Goal: Task Accomplishment & Management: Complete application form

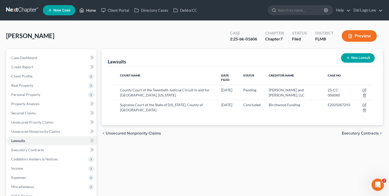
click at [93, 11] on link "Home" at bounding box center [88, 10] width 22 height 9
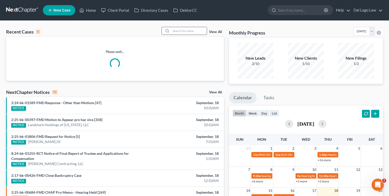
click at [173, 31] on input "search" at bounding box center [189, 30] width 36 height 7
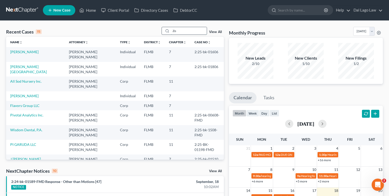
type input "Z"
type input "Wisdom"
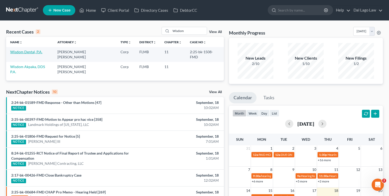
click at [27, 52] on link "Wisdom Dental, P.A." at bounding box center [26, 52] width 32 height 4
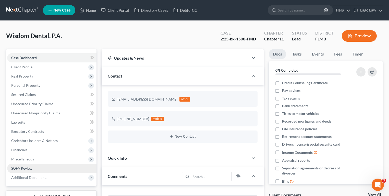
scroll to position [201, 0]
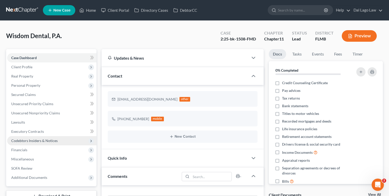
click at [27, 140] on span "Codebtors Insiders & Notices" at bounding box center [34, 140] width 46 height 4
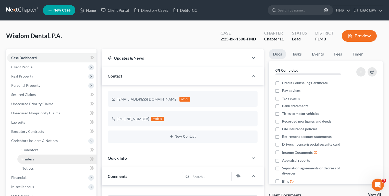
click at [36, 161] on link "Insiders" at bounding box center [56, 158] width 79 height 9
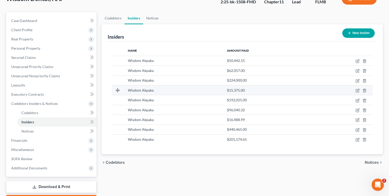
scroll to position [41, 0]
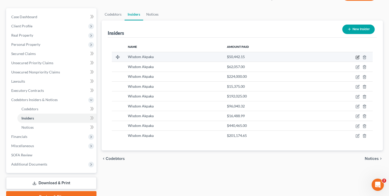
click at [358, 58] on icon "button" at bounding box center [358, 57] width 4 height 4
select select "9"
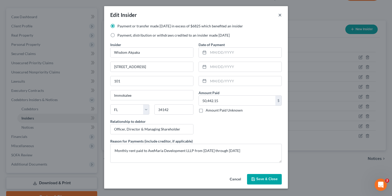
click at [281, 14] on button "×" at bounding box center [280, 15] width 4 height 6
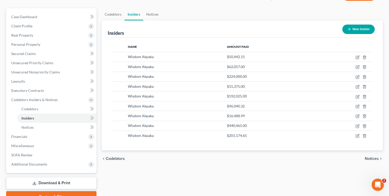
click at [354, 30] on button "New Insider" at bounding box center [358, 29] width 32 height 9
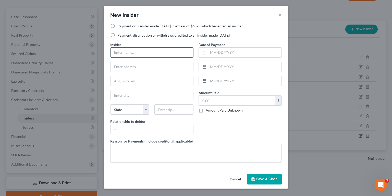
click at [151, 49] on input "text" at bounding box center [152, 52] width 83 height 10
click at [134, 23] on div "New Insider ×" at bounding box center [196, 14] width 184 height 17
click at [134, 26] on label "Payment or transfer made [DATE] in excess of $6825 which benefited an insider" at bounding box center [180, 25] width 126 height 5
click at [123, 26] on input "Payment or transfer made [DATE] in excess of $6825 which benefited an insider" at bounding box center [121, 24] width 3 height 3
radio input "true"
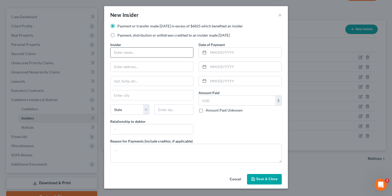
click at [163, 50] on input "text" at bounding box center [152, 52] width 83 height 10
type input "Bright Smiles Dental Studio [GEOGRAPHIC_DATA]"
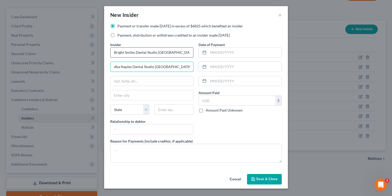
type input "dba Naples Dental Studio [GEOGRAPHIC_DATA]"
click at [155, 77] on input "text" at bounding box center [152, 81] width 83 height 10
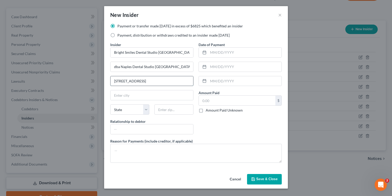
type input "[STREET_ADDRESS]"
type input "I"
type input "34142"
type input "Immokalee"
select select "9"
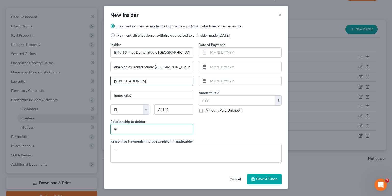
type input "I"
type input "Insider"
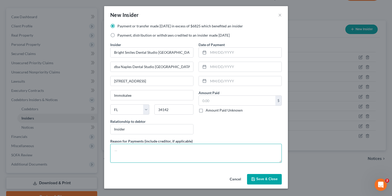
click at [138, 153] on textarea at bounding box center [196, 153] width 172 height 19
paste textarea "Within the last 2 years, Wisdom Dental transferred $28,661 to Bright Smiles Den…"
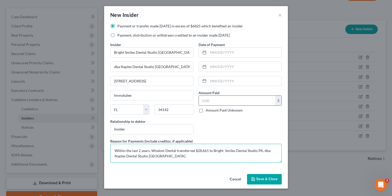
type textarea "Within the last 2 years, Wisdom Dental transferred $28,661 to Bright Smiles Den…"
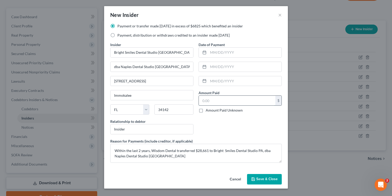
click at [213, 101] on input "text" at bounding box center [237, 101] width 77 height 10
type input "28,661"
click at [217, 54] on input "text" at bounding box center [244, 52] width 73 height 10
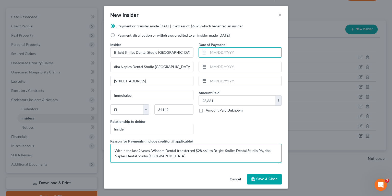
click at [176, 156] on textarea "Within the last 2 years, Wisdom Dental transferred $28,661 to Bright Smiles Den…" at bounding box center [196, 153] width 172 height 19
type textarea "Within the last 2 years, Wisdom Dental transferred $28,661 to Bright Smiles Den…"
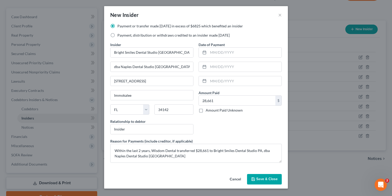
click at [264, 179] on span "Save & Close" at bounding box center [266, 179] width 21 height 4
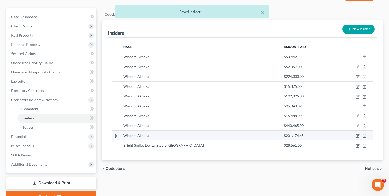
scroll to position [61, 0]
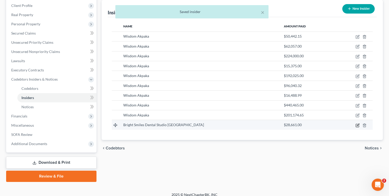
click at [358, 124] on icon "button" at bounding box center [358, 124] width 2 height 2
select select "9"
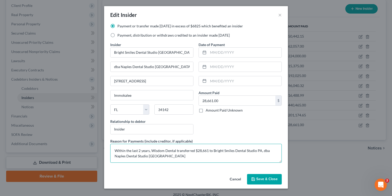
drag, startPoint x: 173, startPoint y: 152, endPoint x: 241, endPoint y: 157, distance: 68.2
click at [241, 157] on textarea "Within the last 2 years, Wisdom Dental transferred $28,661 to Bright Smiles Den…" at bounding box center [196, 153] width 172 height 19
click at [195, 157] on textarea "Within the last 2 years, Wisdom Dental transferred $28,661 to Bright Smiles Den…" at bounding box center [196, 153] width 172 height 19
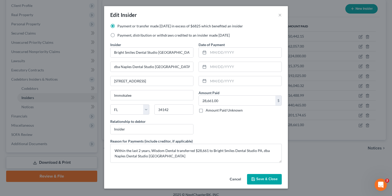
click at [260, 179] on span "Save & Close" at bounding box center [266, 179] width 21 height 4
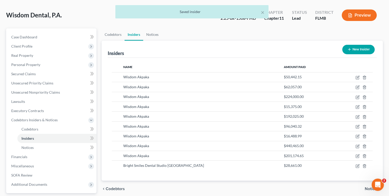
scroll to position [20, 0]
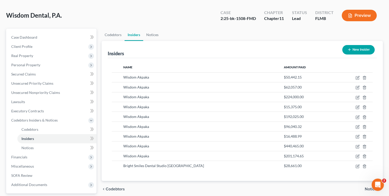
click at [366, 51] on button "New Insider" at bounding box center [358, 49] width 32 height 9
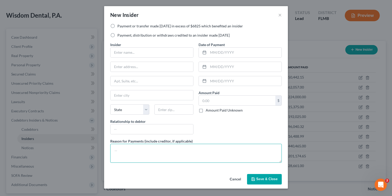
click at [166, 146] on textarea at bounding box center [196, 153] width 172 height 19
paste textarea "Within the last 2 years, Wisdom Dental transferred $37,543 to Wisdom Akpaka DDS…"
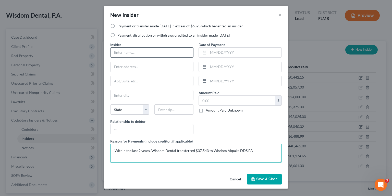
type textarea "Within the last 2 years, Wisdom Dental transferred $37,543 to Wisdom Akpaka DDS…"
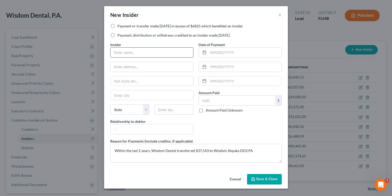
click at [132, 47] on input "text" at bounding box center [152, 52] width 83 height 10
click at [132, 26] on label "Payment or transfer made [DATE] in excess of $6825 which benefited an insider" at bounding box center [180, 25] width 126 height 5
click at [123, 26] on input "Payment or transfer made [DATE] in excess of $6825 which benefited an insider" at bounding box center [121, 24] width 3 height 3
radio input "true"
click at [124, 55] on input "text" at bounding box center [152, 52] width 83 height 10
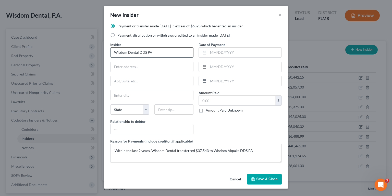
type input "Wisdom Dental DDS PA"
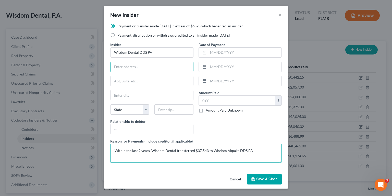
drag, startPoint x: 246, startPoint y: 149, endPoint x: 275, endPoint y: 148, distance: 28.6
click at [246, 149] on textarea "Within the last 2 years, Wisdom Dental transferred $37,543 to Wisdom Akpaka DDS…" at bounding box center [196, 153] width 172 height 19
type textarea "Within the last 2 years, Wisdom Dental transferred $37,543 to Wisdom Akpaka DDS…"
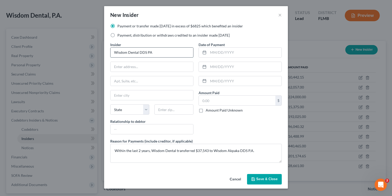
click at [161, 54] on input "Wisdom Dental DDS PA" at bounding box center [152, 52] width 83 height 10
type input "Wisdom Dental DDS P.A."
type input "[STREET_ADDRESS]"
type input "101"
type input "Immokalee"
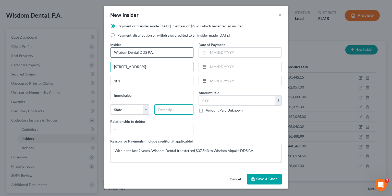
type input "34142"
select select "9"
type input "[STREET_ADDRESS]"
click at [231, 99] on input "text" at bounding box center [237, 101] width 77 height 10
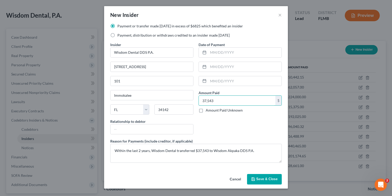
type input "37,543"
click at [267, 179] on span "Save & Close" at bounding box center [266, 179] width 21 height 4
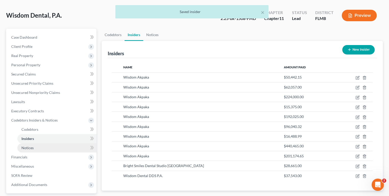
click at [64, 143] on link "Notices" at bounding box center [56, 147] width 79 height 9
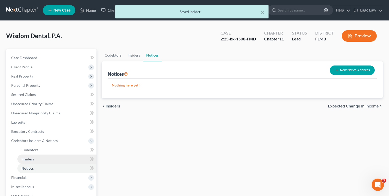
click at [64, 154] on link "Insiders" at bounding box center [56, 158] width 79 height 9
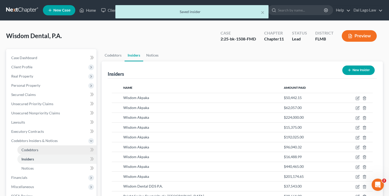
click at [65, 150] on link "Codebtors" at bounding box center [56, 149] width 79 height 9
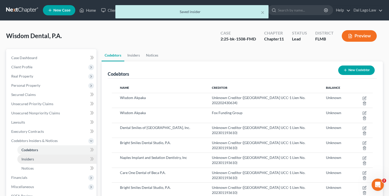
click at [65, 155] on link "Insiders" at bounding box center [56, 158] width 79 height 9
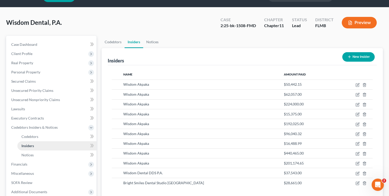
scroll to position [20, 0]
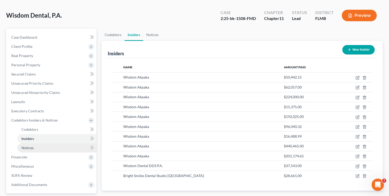
click at [61, 147] on link "Notices" at bounding box center [56, 147] width 79 height 9
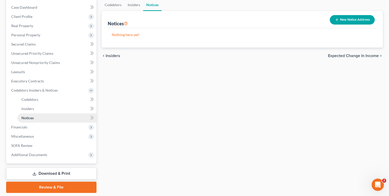
scroll to position [61, 0]
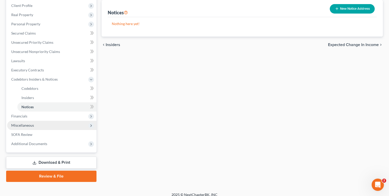
click at [54, 129] on span "Miscellaneous" at bounding box center [51, 125] width 89 height 9
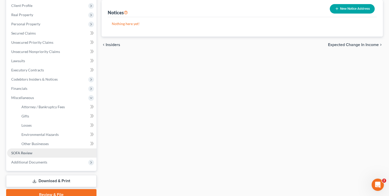
click at [46, 153] on link "SOFA Review" at bounding box center [51, 152] width 89 height 9
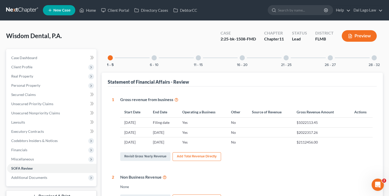
click at [200, 56] on div "11 - 15" at bounding box center [198, 57] width 17 height 17
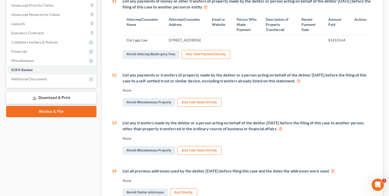
scroll to position [102, 0]
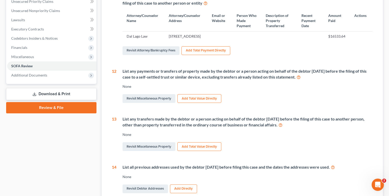
click at [132, 128] on div "List any transfers made by the debtor or a person acting on behalf of the debto…" at bounding box center [248, 122] width 250 height 12
click at [148, 151] on link "Revisit Miscellaneous Property" at bounding box center [149, 146] width 53 height 9
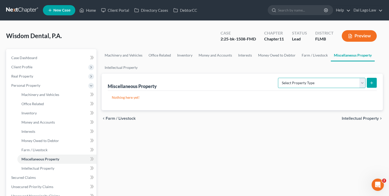
click at [318, 84] on select "Select Property Type Assigned for Creditor Benefit [DATE] (SOFA: 8) Assigned to…" at bounding box center [322, 83] width 88 height 10
select select "transferred"
click at [278, 78] on select "Select Property Type Assigned for Creditor Benefit [DATE] (SOFA: 8) Assigned to…" at bounding box center [322, 83] width 88 height 10
click at [238, 102] on div "Nothing here yet! Type Total Value Description Amended" at bounding box center [242, 100] width 269 height 19
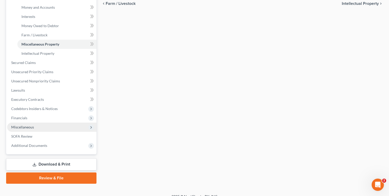
scroll to position [122, 0]
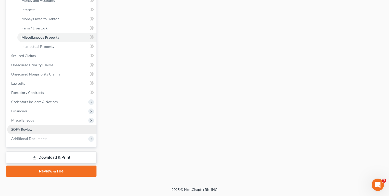
click at [32, 130] on span "SOFA Review" at bounding box center [21, 129] width 21 height 4
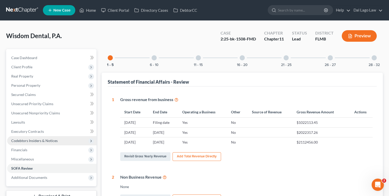
click at [42, 140] on span "Codebtors Insiders & Notices" at bounding box center [34, 140] width 46 height 4
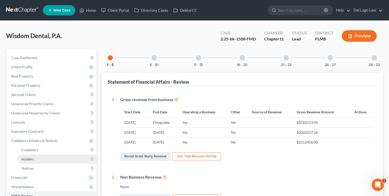
click at [42, 158] on link "Insiders" at bounding box center [56, 158] width 79 height 9
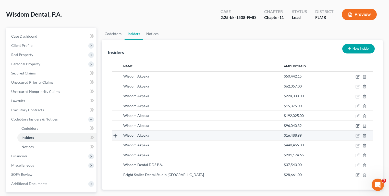
scroll to position [41, 0]
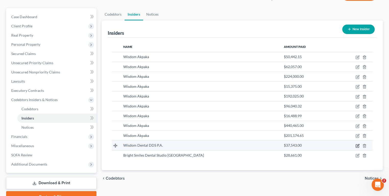
click at [357, 145] on icon "button" at bounding box center [358, 146] width 4 height 4
select select "9"
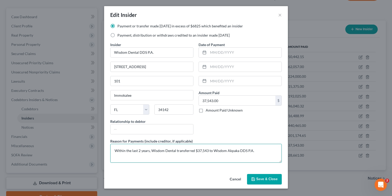
click at [173, 151] on textarea "Within the last 2 years, Wisdom Dental transferred $37,543 to Wisdom Akpaka DDS…" at bounding box center [196, 153] width 172 height 19
drag, startPoint x: 249, startPoint y: 149, endPoint x: 0, endPoint y: 129, distance: 249.7
click at [64, 137] on div "Edit Insider × Payment or transfer made [DATE] in excess of $6825 which benefit…" at bounding box center [196, 98] width 392 height 196
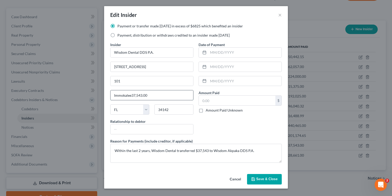
type input "Immokalee"
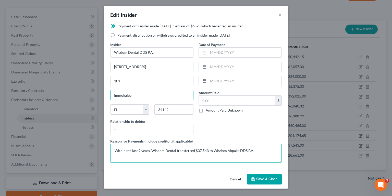
click at [203, 158] on textarea "Within the last 2 years, Wisdom Dental transferred $37,543 to Wisdom Akpaka DDS…" at bounding box center [196, 153] width 172 height 19
click at [251, 151] on textarea "Within the last 2 years, Wisdom Dental transferred $37,543 to Wisdom Akpaka DDS…" at bounding box center [196, 153] width 172 height 19
drag, startPoint x: 254, startPoint y: 150, endPoint x: 0, endPoint y: 133, distance: 254.9
click at [2, 134] on div "Edit Insider × Payment or transfer made [DATE] in excess of $6825 which benefit…" at bounding box center [196, 98] width 392 height 196
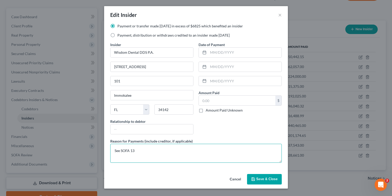
type textarea "See SOFA 13"
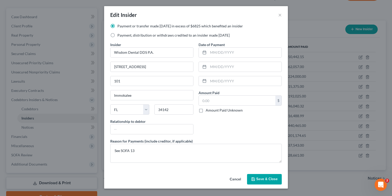
click at [255, 177] on icon "button" at bounding box center [253, 179] width 4 height 4
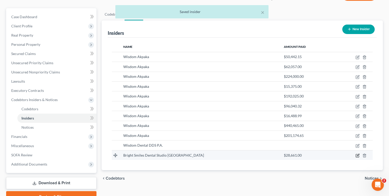
click at [357, 153] on icon "button" at bounding box center [358, 155] width 4 height 4
select select "9"
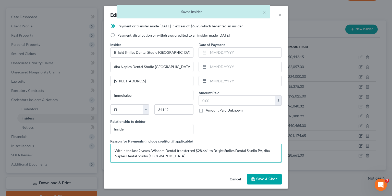
click at [220, 151] on textarea "Within the last 2 years, Wisdom Dental transferred $28,661 to Bright Smiles Den…" at bounding box center [196, 153] width 172 height 19
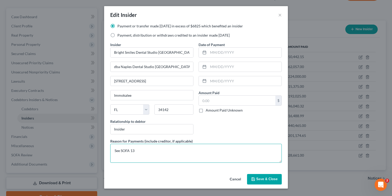
type textarea "See SOFA 13"
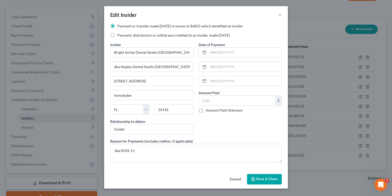
click at [266, 175] on button "Save & Close" at bounding box center [264, 179] width 35 height 11
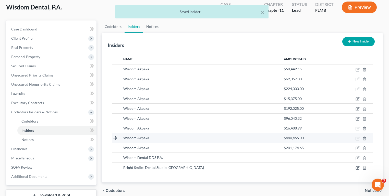
scroll to position [66, 0]
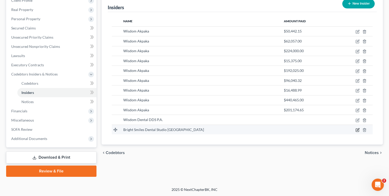
click at [357, 128] on icon "button" at bounding box center [358, 130] width 4 height 4
select select "9"
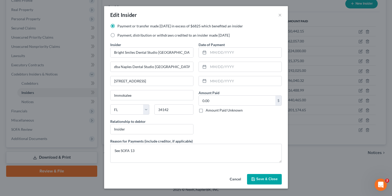
click at [278, 14] on div "Edit Insider ×" at bounding box center [196, 14] width 184 height 17
click at [280, 14] on button "×" at bounding box center [280, 15] width 4 height 6
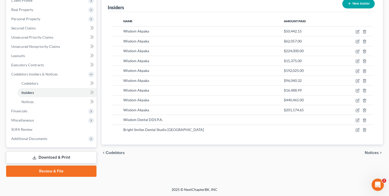
click at [357, 2] on button "New Insider" at bounding box center [358, 3] width 32 height 9
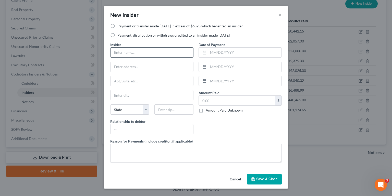
click at [142, 54] on input "text" at bounding box center [152, 52] width 83 height 10
click at [130, 29] on div "Payment or transfer made [DATE] in excess of $6825 which benefited an insider P…" at bounding box center [196, 32] width 177 height 18
click at [133, 28] on label "Payment or transfer made [DATE] in excess of $6825 which benefited an insider" at bounding box center [180, 25] width 126 height 5
click at [123, 27] on input "Payment or transfer made [DATE] in excess of $6825 which benefited an insider" at bounding box center [121, 24] width 3 height 3
radio input "true"
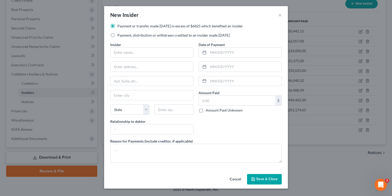
drag, startPoint x: 134, startPoint y: 28, endPoint x: 136, endPoint y: 32, distance: 4.6
click at [134, 27] on label "Payment or transfer made [DATE] in excess of $6825 which benefited an insider" at bounding box center [180, 25] width 126 height 5
click at [123, 27] on input "Payment or transfer made [DATE] in excess of $6825 which benefited an insider" at bounding box center [121, 24] width 3 height 3
click at [135, 50] on input "text" at bounding box center [152, 52] width 83 height 10
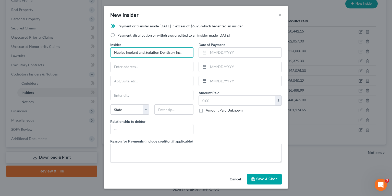
type input "Naples Implant and Sedation Dentistry Inc."
click at [136, 65] on input "text" at bounding box center [152, 67] width 83 height 10
type input "[STREET_ADDRESS]"
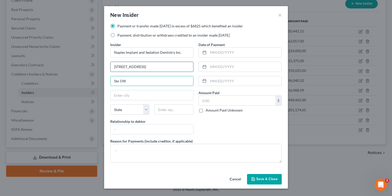
type input "Ste 598"
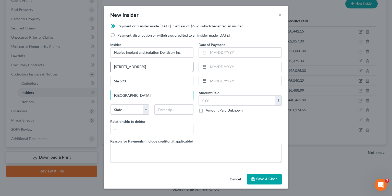
type input "[GEOGRAPHIC_DATA]"
select select "9"
type input "34108"
click at [162, 64] on input "[STREET_ADDRESS]" at bounding box center [152, 67] width 83 height 10
drag, startPoint x: 128, startPoint y: 62, endPoint x: 88, endPoint y: 65, distance: 39.7
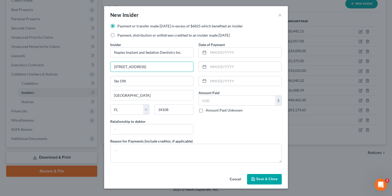
click at [102, 63] on div "New Insider × Payment or transfer made [DATE] in excess of $6825 which benefite…" at bounding box center [196, 98] width 392 height 196
click at [127, 64] on input "text" at bounding box center [152, 67] width 83 height 10
type input "[STREET_ADDRESS]"
drag, startPoint x: 132, startPoint y: 82, endPoint x: 99, endPoint y: 84, distance: 33.0
click at [99, 84] on div "New Insider × Payment or transfer made [DATE] in excess of $6825 which benefite…" at bounding box center [196, 98] width 392 height 196
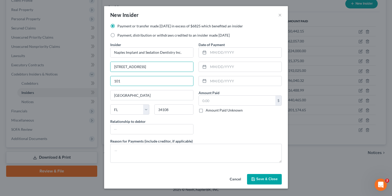
type input "101"
click at [106, 101] on div "Payment or transfer made [DATE] in excess of $6825 which benefited an insider P…" at bounding box center [196, 97] width 184 height 148
click at [215, 101] on input "text" at bounding box center [237, 101] width 77 height 10
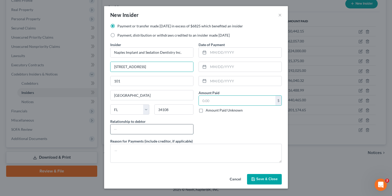
click at [137, 131] on input "text" at bounding box center [152, 129] width 83 height 10
type input "Insider"
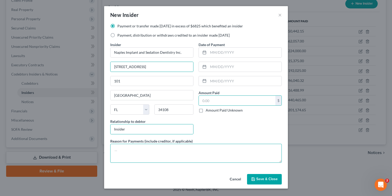
click at [147, 150] on textarea at bounding box center [196, 153] width 172 height 19
type textarea "1"
type textarea "See SOFA 13"
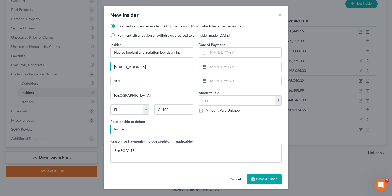
click at [273, 177] on span "Save & Close" at bounding box center [266, 179] width 21 height 4
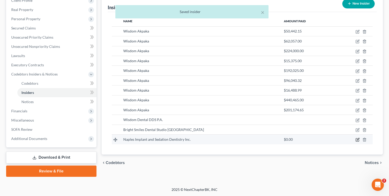
click at [358, 138] on icon "button" at bounding box center [358, 139] width 4 height 4
select select "9"
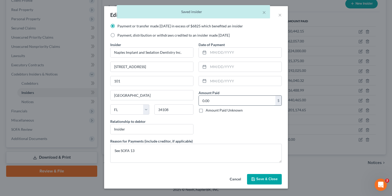
click at [229, 97] on input "0.00" at bounding box center [237, 101] width 77 height 10
click at [268, 178] on span "Save & Close" at bounding box center [266, 179] width 21 height 4
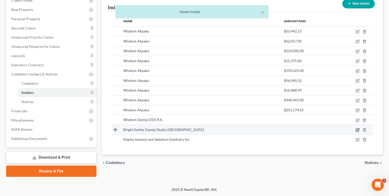
click at [358, 129] on icon "button" at bounding box center [358, 129] width 2 height 2
select select "9"
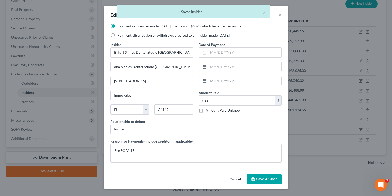
click at [271, 180] on button "Save & Close" at bounding box center [264, 179] width 35 height 11
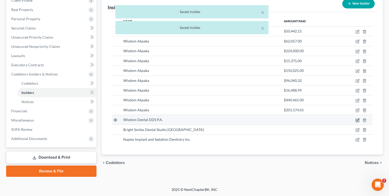
click at [357, 118] on icon "button" at bounding box center [358, 120] width 4 height 4
select select "9"
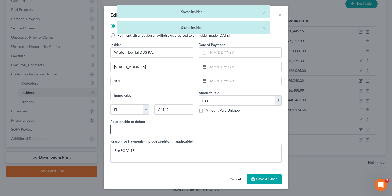
click at [162, 130] on input "text" at bounding box center [152, 129] width 83 height 10
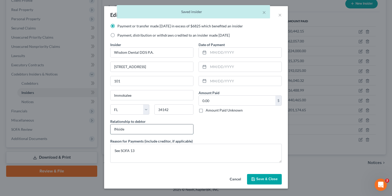
type input "Insider"
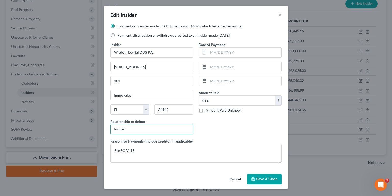
click at [266, 179] on span "Save & Close" at bounding box center [266, 179] width 21 height 4
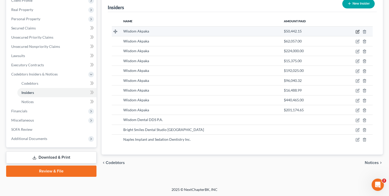
click at [356, 32] on icon "button" at bounding box center [357, 31] width 3 height 3
select select "9"
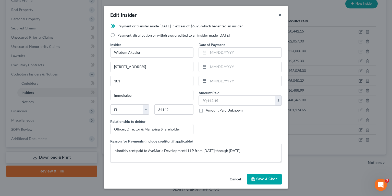
click at [280, 15] on button "×" at bounding box center [280, 15] width 4 height 6
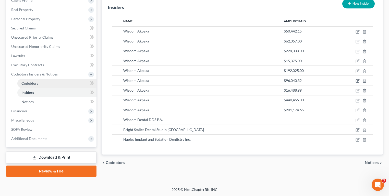
click at [31, 83] on span "Codebtors" at bounding box center [29, 83] width 17 height 4
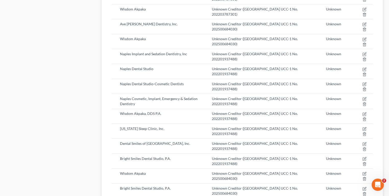
scroll to position [695, 0]
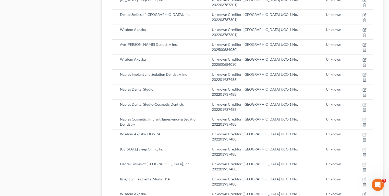
click at [73, 94] on div "Case Dashboard Payments Invoices Payments Payments Credit Report Client Profile" at bounding box center [52, 140] width 96 height 1573
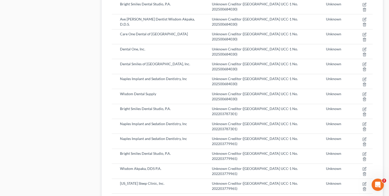
scroll to position [756, 0]
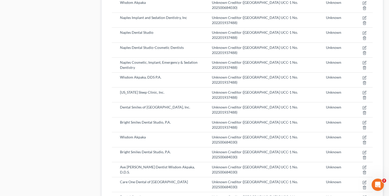
select select "9"
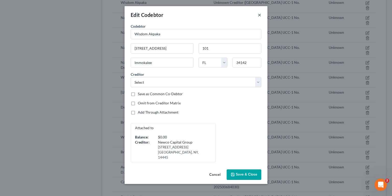
click at [259, 14] on button "×" at bounding box center [260, 15] width 4 height 6
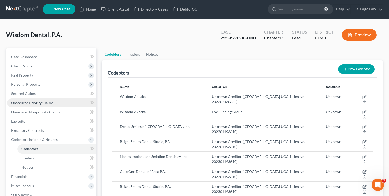
scroll to position [0, 0]
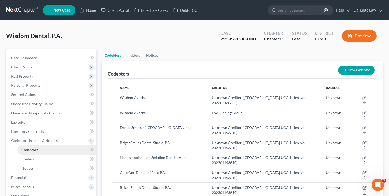
click at [39, 150] on link "Codebtors" at bounding box center [56, 149] width 79 height 9
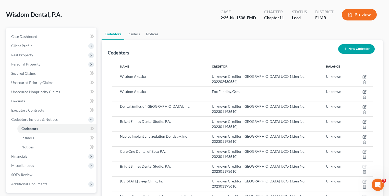
scroll to position [20, 0]
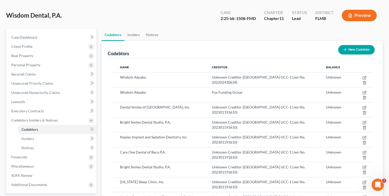
click at [341, 51] on button "New Codebtor" at bounding box center [356, 49] width 37 height 9
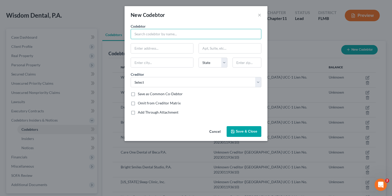
click at [158, 34] on input "text" at bounding box center [196, 34] width 131 height 10
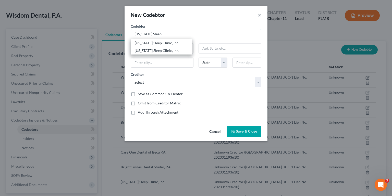
type input "[US_STATE] Sleep"
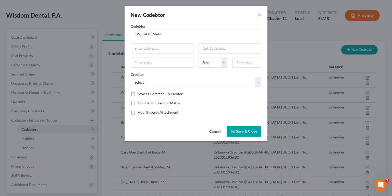
click at [259, 15] on button "×" at bounding box center [260, 15] width 4 height 6
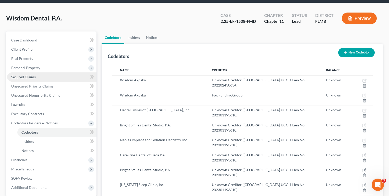
scroll to position [0, 0]
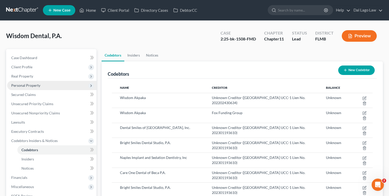
drag, startPoint x: 36, startPoint y: 84, endPoint x: 53, endPoint y: 87, distance: 17.2
click at [36, 84] on span "Personal Property" at bounding box center [25, 85] width 29 height 4
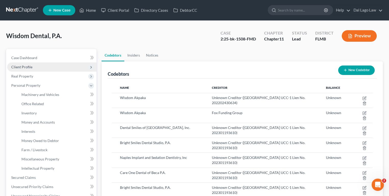
click at [33, 65] on span "Client Profile" at bounding box center [51, 66] width 89 height 9
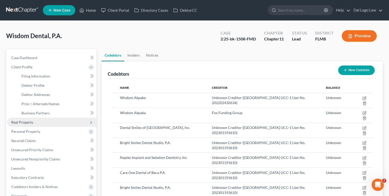
click at [30, 123] on span "Real Property" at bounding box center [22, 122] width 22 height 4
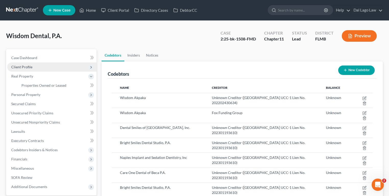
click at [28, 66] on span "Client Profile" at bounding box center [21, 67] width 21 height 4
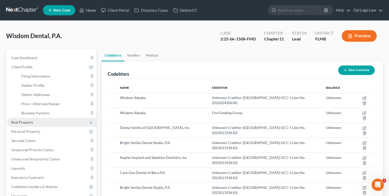
click at [35, 120] on span "Real Property" at bounding box center [51, 121] width 89 height 9
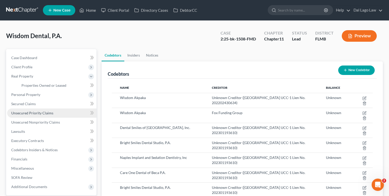
click at [35, 111] on span "Unsecured Priority Claims" at bounding box center [32, 113] width 42 height 4
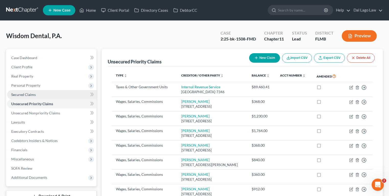
click at [41, 95] on link "Secured Claims" at bounding box center [51, 94] width 89 height 9
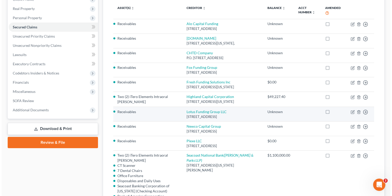
scroll to position [61, 0]
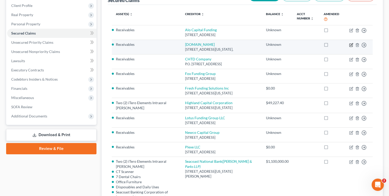
click at [351, 43] on icon "button" at bounding box center [351, 45] width 4 height 4
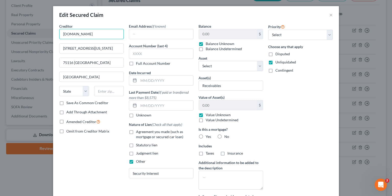
click at [85, 32] on input "[DOMAIN_NAME]" at bounding box center [91, 34] width 65 height 10
drag, startPoint x: 96, startPoint y: 33, endPoint x: 10, endPoint y: 26, distance: 85.9
click at [11, 26] on div "Edit Secured Claim × Creditor * [DOMAIN_NAME] [STREET_ADDRESS][US_STATE] State …" at bounding box center [196, 98] width 392 height 196
click at [98, 36] on input "[DOMAIN_NAME]" at bounding box center [91, 34] width 65 height 10
type input "Newco Capital Group dba [DOMAIN_NAME]"
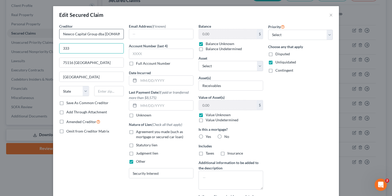
type input "[STREET_ADDRESS]"
click at [105, 52] on input "[STREET_ADDRESS]" at bounding box center [91, 48] width 64 height 10
drag, startPoint x: 107, startPoint y: 50, endPoint x: 51, endPoint y: 46, distance: 56.3
click at [69, 48] on input "[STREET_ADDRESS]" at bounding box center [91, 48] width 64 height 10
type input "[STREET_ADDRESS]"
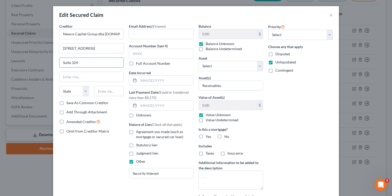
type input "Suite 324"
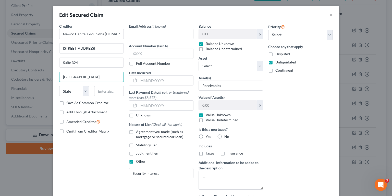
type input "[GEOGRAPHIC_DATA]"
select select "35"
type input "1445"
click at [101, 101] on label "Save As Common Creditor" at bounding box center [87, 102] width 42 height 5
click at [72, 101] on input "Save As Common Creditor" at bounding box center [69, 101] width 3 height 3
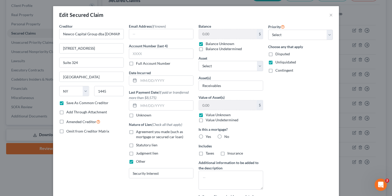
click at [103, 102] on label "Save As Common Creditor" at bounding box center [87, 102] width 42 height 5
click at [72, 102] on input "Save As Common Creditor" at bounding box center [69, 101] width 3 height 3
checkbox input "false"
click at [88, 121] on span "Amended Creditor" at bounding box center [81, 121] width 30 height 4
click at [72, 121] on input "Amended Creditor" at bounding box center [69, 119] width 3 height 3
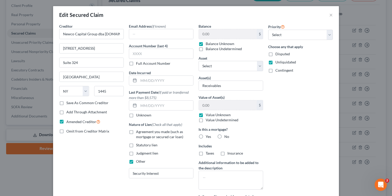
click at [66, 122] on label "Amended Creditor" at bounding box center [83, 121] width 34 height 6
click at [68, 122] on input "Amended Creditor" at bounding box center [69, 119] width 3 height 3
checkbox input "false"
click at [152, 34] on input "text" at bounding box center [161, 34] width 64 height 10
drag, startPoint x: 84, startPoint y: 162, endPoint x: 110, endPoint y: 143, distance: 32.5
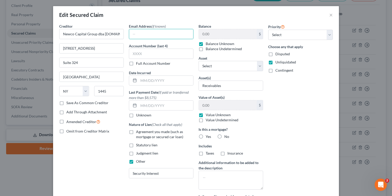
click at [84, 161] on div "Creditor * Newco Capital Group dba [DOMAIN_NAME] [STREET_ADDRESS][GEOGRAPHIC_DA…" at bounding box center [92, 119] width 70 height 192
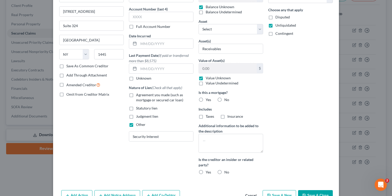
scroll to position [66, 0]
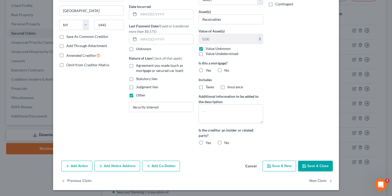
click at [159, 164] on button "Add Co-Debtor" at bounding box center [161, 165] width 38 height 11
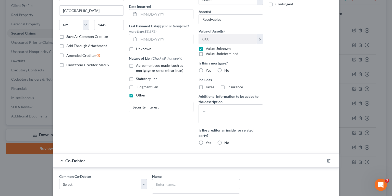
scroll to position [185, 0]
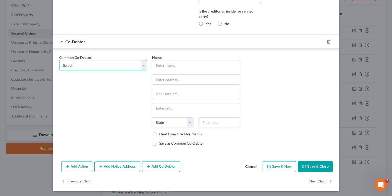
click at [87, 65] on select "Select Wisdom Akpaka Wisdom Akpaka, DDS P.A. Dental Smiles of [GEOGRAPHIC_DATA]…" at bounding box center [103, 65] width 88 height 10
select select "15"
click at [59, 60] on select "Select Wisdom Akpaka Wisdom Akpaka, DDS P.A. Dental Smiles of [GEOGRAPHIC_DATA]…" at bounding box center [103, 65] width 88 height 10
type input "Bright Smiles Dental Studio, P.A."
type input "[STREET_ADDRESS]"
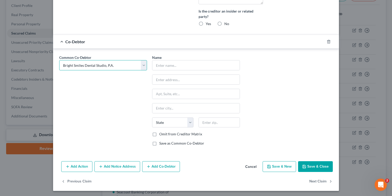
type input "101"
type input "Immokalee"
select select "9"
type input "34142"
click at [115, 64] on select "Select Wisdom Akpaka Wisdom Akpaka, DDS P.A. Dental Smiles of [GEOGRAPHIC_DATA]…" at bounding box center [103, 65] width 88 height 10
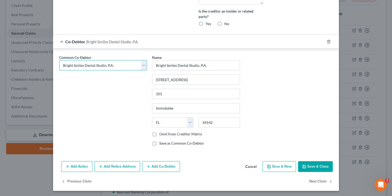
select select "1"
click at [59, 60] on select "Select Wisdom Akpaka Wisdom Akpaka, DDS P.A. Dental Smiles of [GEOGRAPHIC_DATA]…" at bounding box center [103, 65] width 88 height 10
type input "Wisdom Akpaka, DDS P.A."
click at [94, 92] on div "Common Co-Debtor Select Wisdom Akpaka Wisdom Akpaka, DDS P.A. Dental Smiles of …" at bounding box center [103, 102] width 93 height 95
click at [168, 168] on button "Add Co-Debtor" at bounding box center [161, 166] width 38 height 11
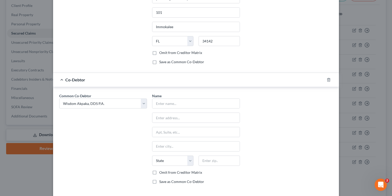
scroll to position [267, 0]
click at [106, 101] on select "Select Wisdom Akpaka Wisdom Akpaka, DDS P.A. Dental Smiles of [GEOGRAPHIC_DATA]…" at bounding box center [103, 103] width 88 height 10
select select "3"
click at [59, 98] on select "Select Wisdom Akpaka Wisdom Akpaka, DDS P.A. Dental Smiles of [GEOGRAPHIC_DATA]…" at bounding box center [103, 103] width 88 height 10
select select "3"
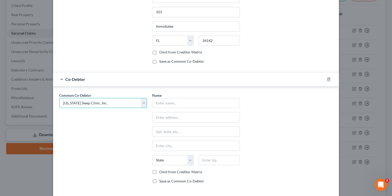
type input "[US_STATE] Sleep Clinic, Inc."
type input "[STREET_ADDRESS]"
type input "101"
type input "Immokalee"
select select "9"
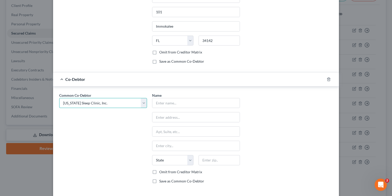
type input "34142"
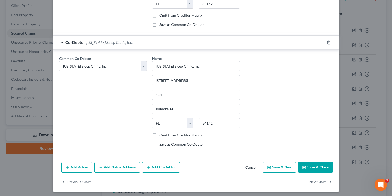
click at [174, 164] on button "Add Co-Debtor" at bounding box center [161, 167] width 38 height 11
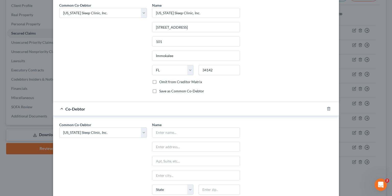
scroll to position [365, 0]
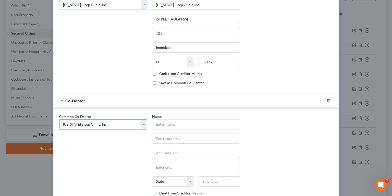
click at [98, 122] on select "Select Wisdom Akpaka Wisdom Akpaka, DDS P.A. Dental Smiles of [GEOGRAPHIC_DATA]…" at bounding box center [103, 124] width 88 height 10
select select "2"
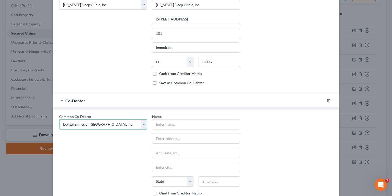
click at [59, 119] on select "Select Wisdom Akpaka Wisdom Akpaka, DDS P.A. Dental Smiles of [GEOGRAPHIC_DATA]…" at bounding box center [103, 124] width 88 height 10
select select "2"
type input "Dental Smiles of [GEOGRAPHIC_DATA], Inc."
type input "[STREET_ADDRESS]"
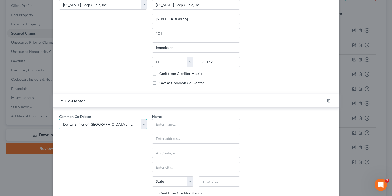
type input "101"
type input "Immokalee"
select select "9"
type input "34142"
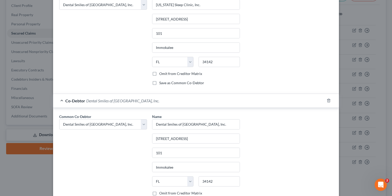
click at [108, 149] on div "Common Co-Debtor Select Wisdom Akpaka Wisdom Akpaka, DDS P.A. Dental Smiles of …" at bounding box center [103, 161] width 93 height 95
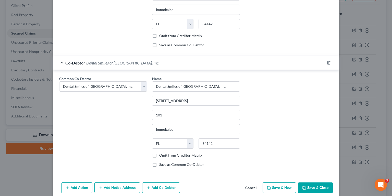
scroll to position [422, 0]
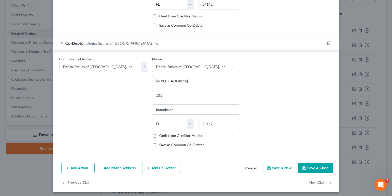
click at [164, 164] on button "Add Co-Debtor" at bounding box center [161, 167] width 38 height 11
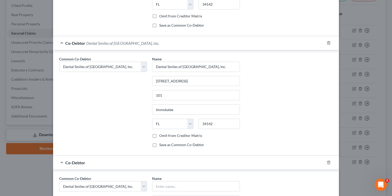
scroll to position [463, 0]
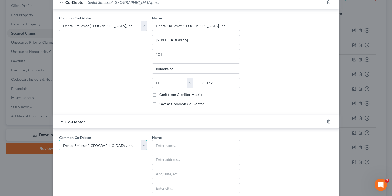
click at [97, 142] on select "Select Wisdom Akpaka Wisdom Akpaka, DDS P.A. Dental Smiles of [GEOGRAPHIC_DATA]…" at bounding box center [103, 145] width 88 height 10
select select "15"
click at [59, 140] on select "Select Wisdom Akpaka Wisdom Akpaka, DDS P.A. Dental Smiles of [GEOGRAPHIC_DATA]…" at bounding box center [103, 145] width 88 height 10
select select "15"
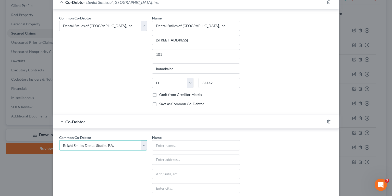
select select "15"
type input "Bright Smiles Dental Studio, P.A."
type input "[STREET_ADDRESS]"
type input "101"
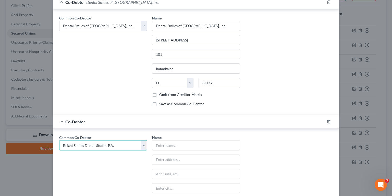
type input "Immokalee"
select select "9"
type input "34142"
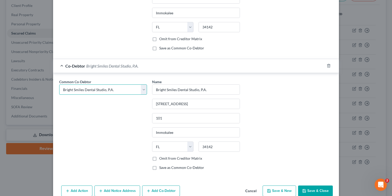
scroll to position [541, 0]
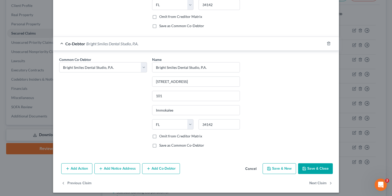
click at [313, 164] on button "Save & Close" at bounding box center [315, 168] width 35 height 11
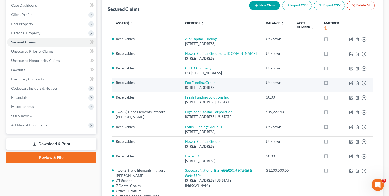
scroll to position [41, 0]
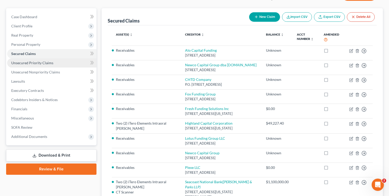
click at [43, 66] on link "Unsecured Priority Claims" at bounding box center [51, 62] width 89 height 9
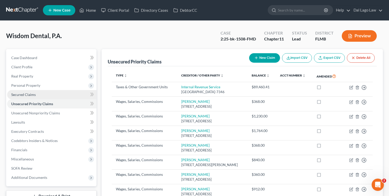
click at [41, 95] on link "Secured Claims" at bounding box center [51, 94] width 89 height 9
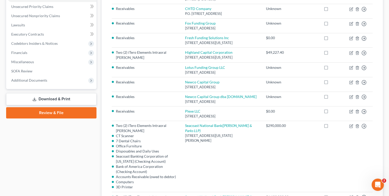
scroll to position [61, 0]
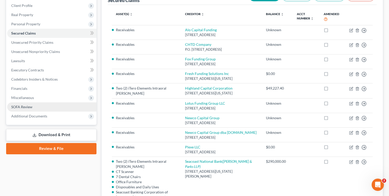
click at [45, 105] on link "SOFA Review" at bounding box center [51, 106] width 89 height 9
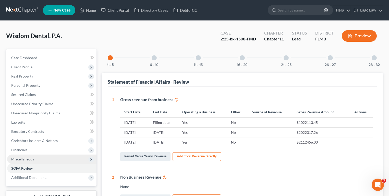
click at [24, 159] on span "Miscellaneous" at bounding box center [22, 159] width 23 height 4
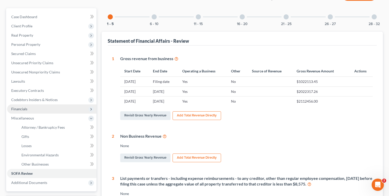
click at [38, 109] on span "Financials" at bounding box center [51, 108] width 89 height 9
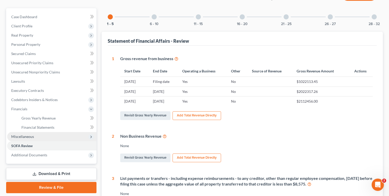
click at [33, 136] on span "Miscellaneous" at bounding box center [22, 136] width 23 height 4
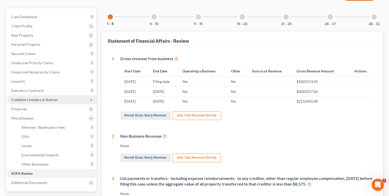
click at [36, 102] on span "Codebtors Insiders & Notices" at bounding box center [51, 99] width 89 height 9
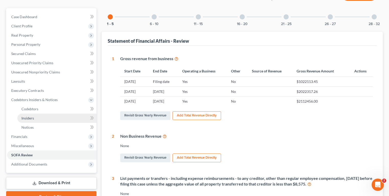
click at [38, 117] on link "Insiders" at bounding box center [56, 117] width 79 height 9
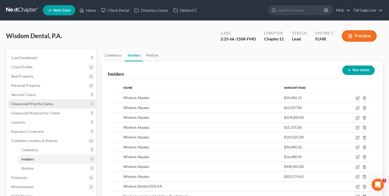
click at [38, 103] on span "Unsecured Priority Claims" at bounding box center [32, 103] width 42 height 4
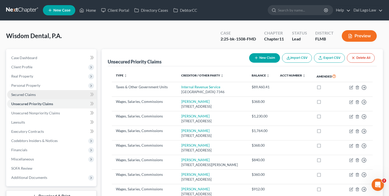
click at [34, 94] on span "Secured Claims" at bounding box center [23, 94] width 25 height 4
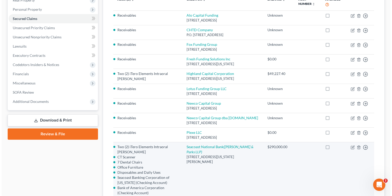
scroll to position [82, 0]
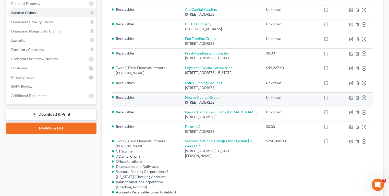
drag, startPoint x: 189, startPoint y: 103, endPoint x: 256, endPoint y: 102, distance: 67.2
click at [256, 102] on div "[STREET_ADDRESS]" at bounding box center [221, 102] width 73 height 5
copy div "[STREET_ADDRESS]"
click at [192, 101] on div "[STREET_ADDRESS]" at bounding box center [221, 102] width 73 height 5
drag, startPoint x: 256, startPoint y: 102, endPoint x: 189, endPoint y: 97, distance: 67.3
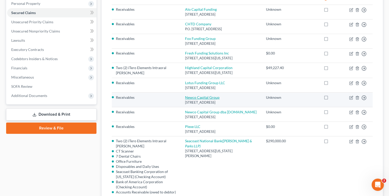
click at [189, 97] on td "Newco Capital Group [STREET_ADDRESS]" at bounding box center [221, 99] width 81 height 15
drag, startPoint x: 187, startPoint y: 98, endPoint x: 171, endPoint y: 101, distance: 16.5
click at [171, 101] on td "Receivables" at bounding box center [146, 99] width 69 height 15
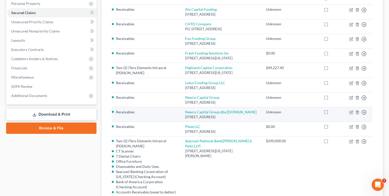
drag, startPoint x: 187, startPoint y: 115, endPoint x: 234, endPoint y: 115, distance: 47.5
click at [234, 115] on td "Newco Capital Group dba [DOMAIN_NAME] [STREET_ADDRESS]" at bounding box center [221, 114] width 81 height 15
copy div "[STREET_ADDRESS]"
click at [350, 111] on icon "button" at bounding box center [351, 112] width 4 height 4
select select "35"
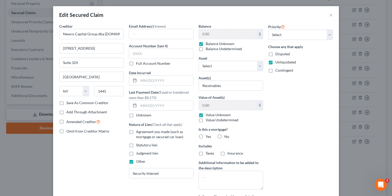
click at [327, 14] on div "Edit Secured Claim ×" at bounding box center [196, 14] width 286 height 17
click at [329, 15] on button "×" at bounding box center [331, 15] width 4 height 6
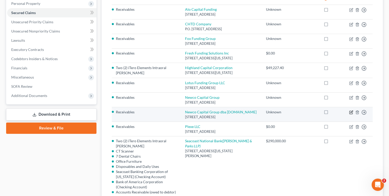
click at [351, 111] on icon "button" at bounding box center [351, 112] width 3 height 3
select select "35"
select select "0"
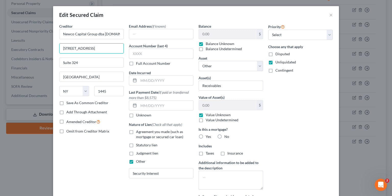
drag, startPoint x: 102, startPoint y: 50, endPoint x: 6, endPoint y: 42, distance: 95.6
click at [6, 42] on div "Edit Secured Claim × Creditor * Newco Capital Group dba [DOMAIN_NAME] [STREET_A…" at bounding box center [196, 98] width 392 height 196
click at [98, 162] on div "Creditor * Newco Capital Group dba [DOMAIN_NAME] [STREET_ADDRESS][GEOGRAPHIC_DA…" at bounding box center [92, 119] width 70 height 192
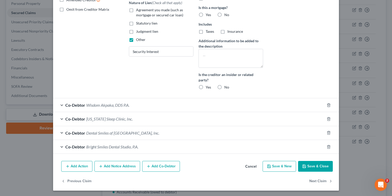
click at [160, 166] on button "Add Co-Debtor" at bounding box center [161, 166] width 38 height 11
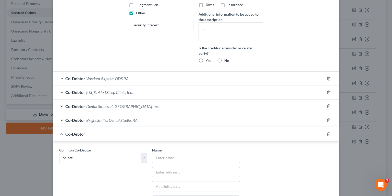
scroll to position [183, 0]
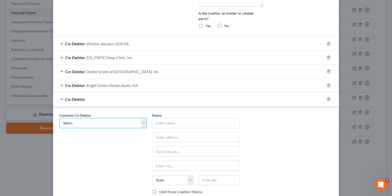
click at [90, 123] on select "Select Wisdom Akpaka Wisdom Akpaka, DDS P.A. Dental Smiles of [GEOGRAPHIC_DATA]…" at bounding box center [103, 123] width 88 height 10
select select "16"
click at [59, 118] on select "Select Wisdom Akpaka Wisdom Akpaka, DDS P.A. Dental Smiles of [GEOGRAPHIC_DATA]…" at bounding box center [103, 123] width 88 height 10
type input "Wisdom Akpaka"
type input "[STREET_ADDRESS]"
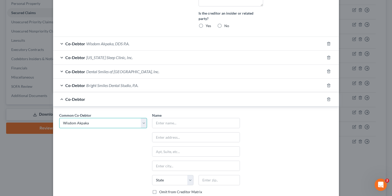
type input "101"
type input "Immokalee"
select select "9"
type input "34142"
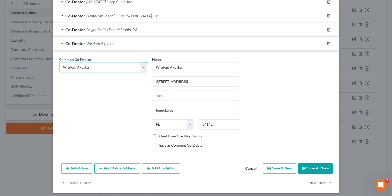
scroll to position [240, 0]
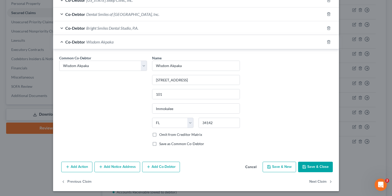
click at [307, 164] on button "Save & Close" at bounding box center [315, 166] width 35 height 11
select select
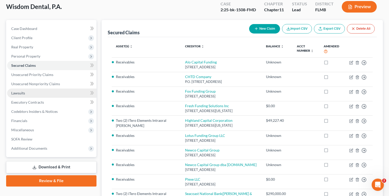
scroll to position [0, 0]
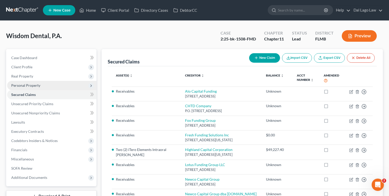
click at [35, 91] on link "Secured Claims" at bounding box center [51, 94] width 89 height 9
click at [37, 85] on span "Personal Property" at bounding box center [25, 85] width 29 height 4
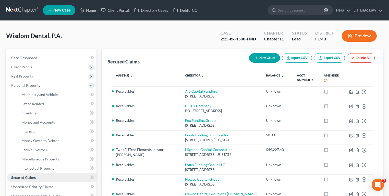
click at [31, 176] on span "Secured Claims" at bounding box center [23, 177] width 25 height 4
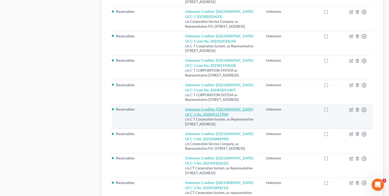
scroll to position [95, 0]
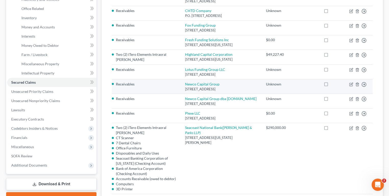
drag, startPoint x: 187, startPoint y: 87, endPoint x: 257, endPoint y: 88, distance: 70.0
click at [257, 88] on td "Newco Capital Group [STREET_ADDRESS]" at bounding box center [221, 86] width 81 height 15
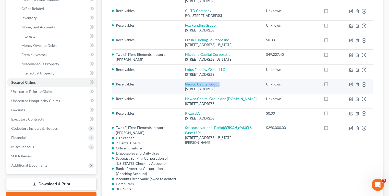
drag, startPoint x: 229, startPoint y: 83, endPoint x: 188, endPoint y: 83, distance: 40.9
click at [188, 83] on td "Newco Capital Group [STREET_ADDRESS]" at bounding box center [221, 86] width 81 height 15
copy link "Newco Capital Group"
drag, startPoint x: 198, startPoint y: 89, endPoint x: 256, endPoint y: 87, distance: 58.5
click at [256, 87] on td "Newco Capital Group [STREET_ADDRESS]" at bounding box center [221, 86] width 81 height 15
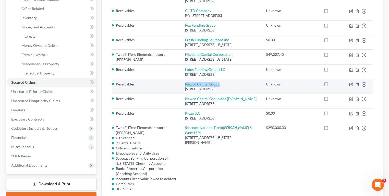
copy div "[STREET_ADDRESS]"
click at [350, 83] on icon "button" at bounding box center [351, 84] width 4 height 4
select select "35"
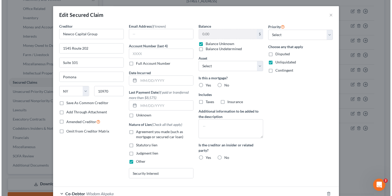
scroll to position [95, 0]
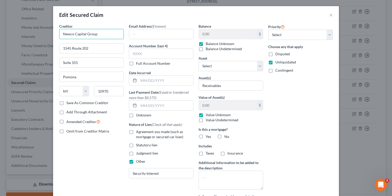
click at [101, 34] on input "Newco Capital Group" at bounding box center [91, 34] width 65 height 10
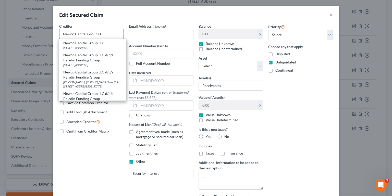
type input "Newco Capital Group LLC"
click at [131, 17] on div "Edit Secured Claim ×" at bounding box center [196, 14] width 286 height 17
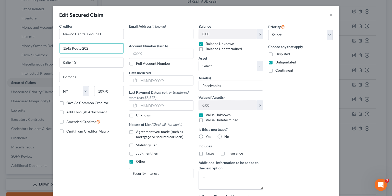
drag, startPoint x: 98, startPoint y: 49, endPoint x: 1, endPoint y: 43, distance: 97.0
click at [35, 44] on div "Edit Secured Claim × Creditor * Newco Capital Group LLC [GEOGRAPHIC_DATA] [US_S…" at bounding box center [196, 98] width 392 height 196
type input "[GEOGRAPHIC_DATA]"
type input "Suite 200"
type input "[US_STATE]"
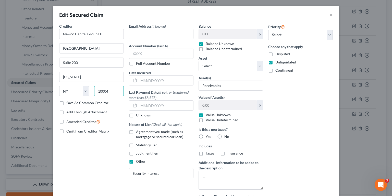
type input "10004"
select select "33"
click at [164, 21] on div "Edit Secured Claim ×" at bounding box center [196, 14] width 286 height 17
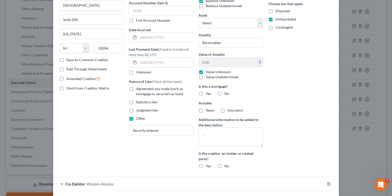
scroll to position [80, 0]
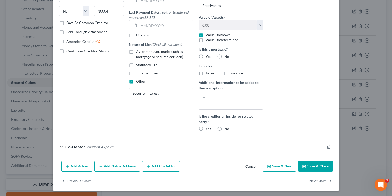
click at [89, 144] on span "Wisdom Akpaka" at bounding box center [99, 146] width 27 height 5
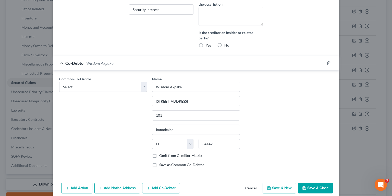
scroll to position [185, 0]
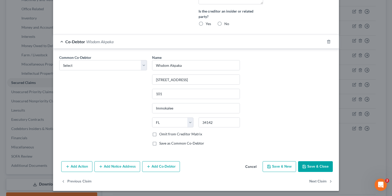
click at [123, 168] on button "Add Notice Address" at bounding box center [117, 166] width 46 height 11
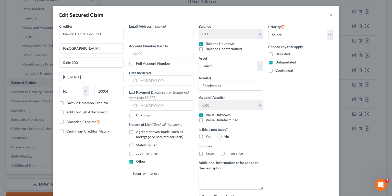
scroll to position [143, 0]
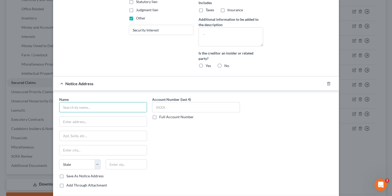
click at [104, 106] on input "text" at bounding box center [103, 107] width 88 height 10
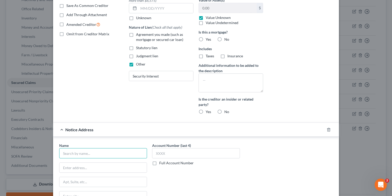
scroll to position [0, 0]
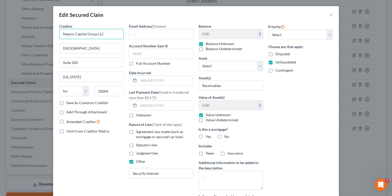
click at [110, 31] on input "Newco Capital Group LLC" at bounding box center [91, 34] width 65 height 10
type input "Newco Capital Group LLC"
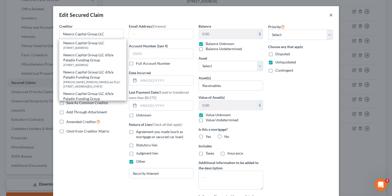
click at [330, 15] on button "×" at bounding box center [331, 15] width 4 height 6
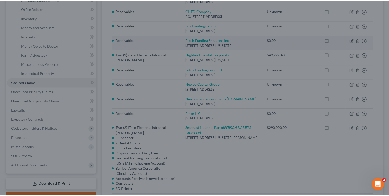
scroll to position [95, 0]
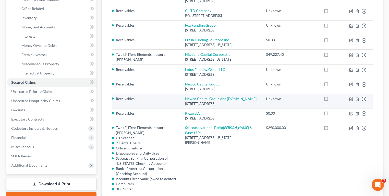
click at [203, 106] on div "[STREET_ADDRESS]" at bounding box center [221, 103] width 73 height 5
click at [252, 104] on div "[STREET_ADDRESS]" at bounding box center [221, 103] width 73 height 5
click at [351, 99] on icon "button" at bounding box center [351, 99] width 4 height 4
select select "35"
select select "0"
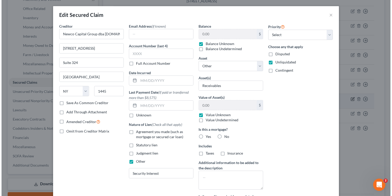
scroll to position [95, 0]
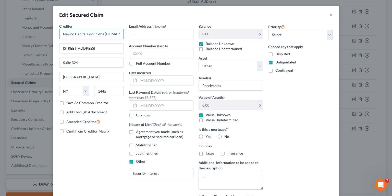
click at [92, 37] on input "Newco Capital Group dba [DOMAIN_NAME]" at bounding box center [91, 34] width 65 height 10
paste input "Co Capital Group LLC"
type input "NewCo Capital Group LLC dba [DOMAIN_NAME]"
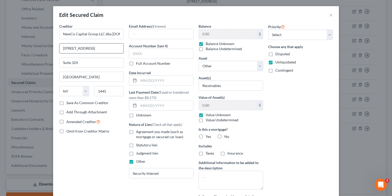
click at [103, 45] on input "[STREET_ADDRESS]" at bounding box center [91, 48] width 64 height 10
paste input "[STREET_ADDRESS]"
type input "[STREET_ADDRESS]"
click at [109, 88] on input "1445" at bounding box center [109, 91] width 30 height 10
paste input "0004"
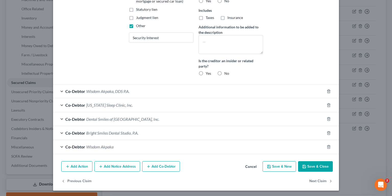
type input "10004"
type input "[US_STATE]"
select select "33"
click at [315, 165] on button "Save & Close" at bounding box center [315, 166] width 35 height 11
select select
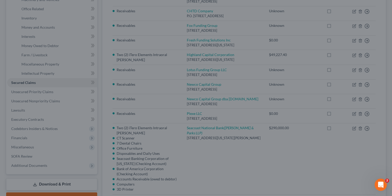
scroll to position [102, 0]
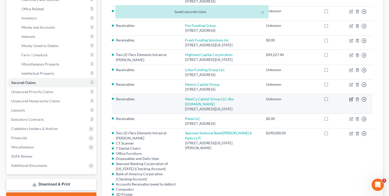
click at [350, 98] on icon "button" at bounding box center [351, 99] width 4 height 4
select select "33"
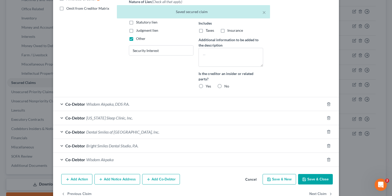
scroll to position [135, 0]
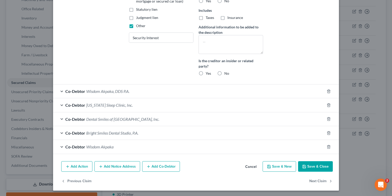
click at [114, 166] on button "Add Notice Address" at bounding box center [117, 166] width 46 height 11
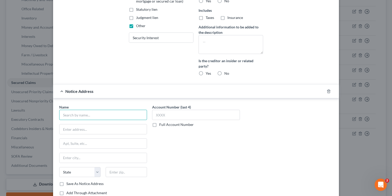
click at [137, 111] on input "text" at bounding box center [103, 115] width 88 height 10
paste input "NewCo Capital Group LLC dba [DOMAIN_NAME]"
type input "NewCo Capital Group LLC dba [DOMAIN_NAME]"
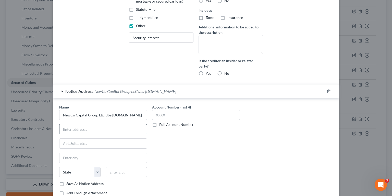
click at [86, 129] on input "text" at bounding box center [102, 129] width 87 height 10
paste input "[STREET_ADDRESS]"
type input "[STREET_ADDRESS]"
click at [66, 139] on input "text" at bounding box center [102, 143] width 87 height 10
paste input "Suite 421"
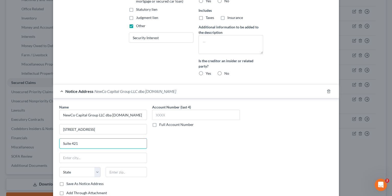
type input "Suite 421"
click at [121, 173] on input "text" at bounding box center [126, 172] width 41 height 10
paste input "33181"
type input "33181"
type input "[GEOGRAPHIC_DATA]"
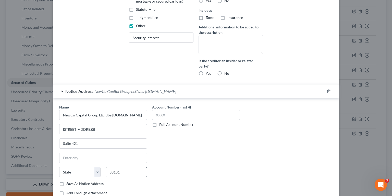
select select "9"
click at [178, 153] on div "Account Number (last 4) Full Account Number" at bounding box center [196, 151] width 93 height 95
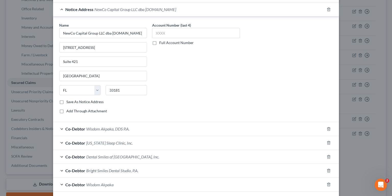
click at [74, 101] on label "Save As Notice Address" at bounding box center [84, 101] width 37 height 5
click at [72, 101] on input "Save As Notice Address" at bounding box center [69, 100] width 3 height 3
click at [223, 91] on div "Account Number (last 4) Full Account Number" at bounding box center [196, 69] width 93 height 95
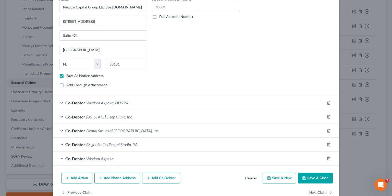
scroll to position [254, 0]
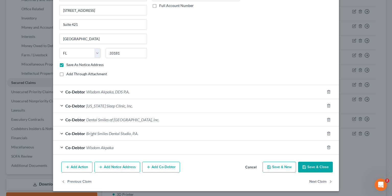
click at [302, 165] on icon "button" at bounding box center [304, 167] width 4 height 4
checkbox input "false"
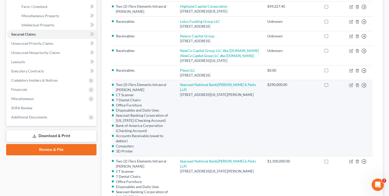
scroll to position [0, 0]
